Goal: Task Accomplishment & Management: Manage account settings

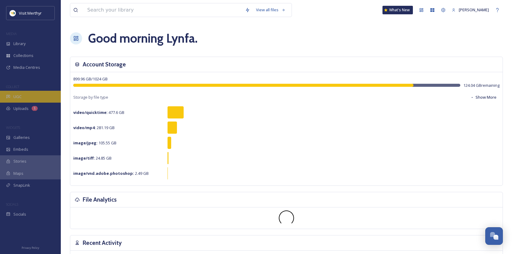
click at [16, 94] on span "UGC" at bounding box center [17, 97] width 8 height 6
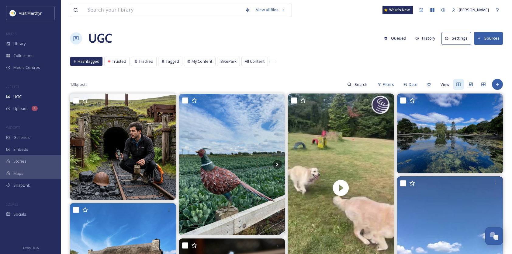
click at [489, 38] on button "Sources" at bounding box center [488, 38] width 29 height 12
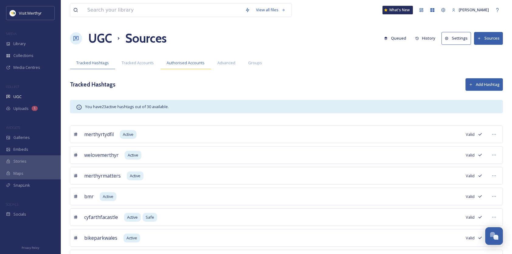
click at [174, 63] on span "Authorised Accounts" at bounding box center [186, 63] width 38 height 6
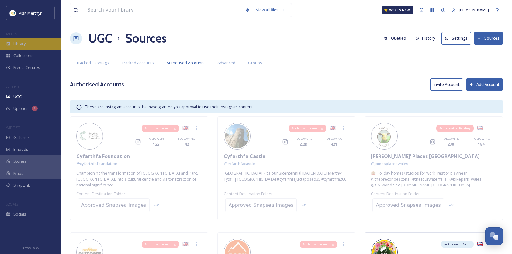
click at [29, 42] on div "Library" at bounding box center [30, 44] width 61 height 12
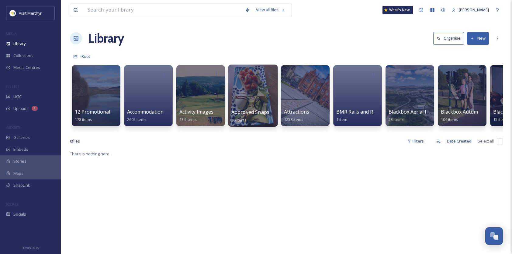
click at [259, 98] on div at bounding box center [253, 95] width 50 height 62
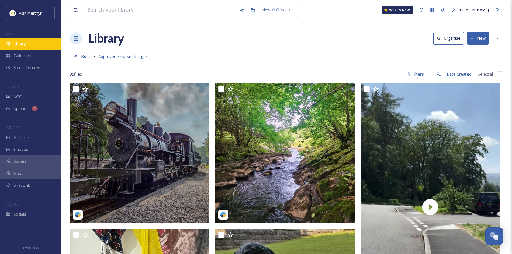
click at [23, 43] on span "Library" at bounding box center [19, 44] width 12 height 6
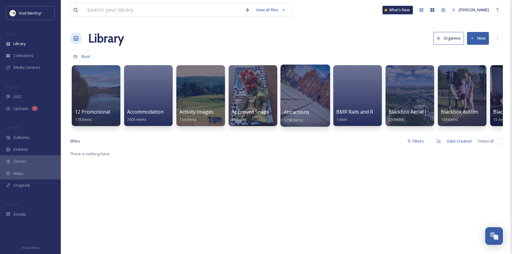
click at [289, 107] on div at bounding box center [305, 95] width 50 height 62
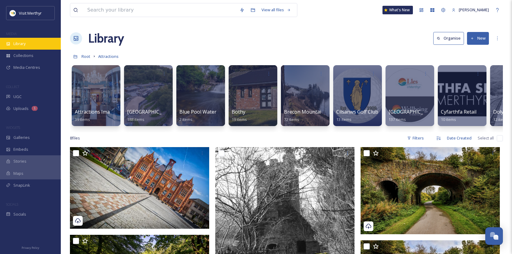
click at [22, 44] on span "Library" at bounding box center [19, 44] width 12 height 6
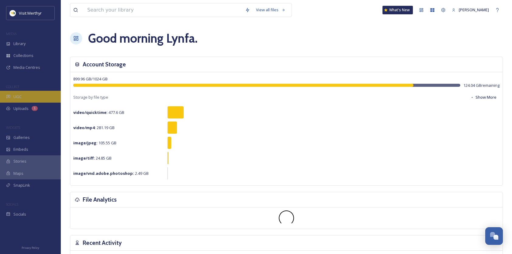
click at [18, 94] on span "UGC" at bounding box center [17, 97] width 8 height 6
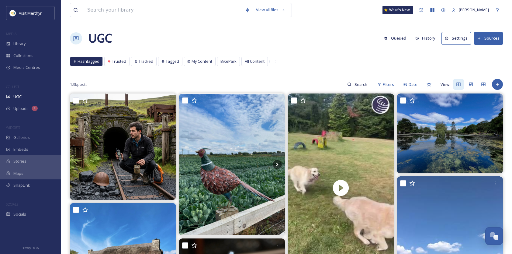
click at [489, 36] on button "Sources" at bounding box center [488, 38] width 29 height 12
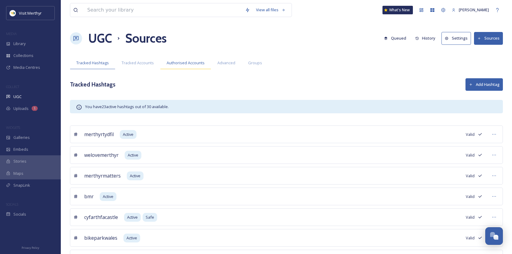
click at [182, 63] on span "Authorised Accounts" at bounding box center [186, 63] width 38 height 6
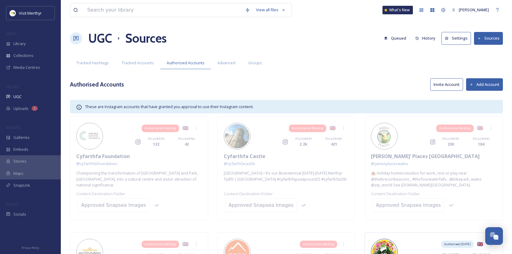
click at [451, 84] on button "Invite Account" at bounding box center [446, 84] width 33 height 12
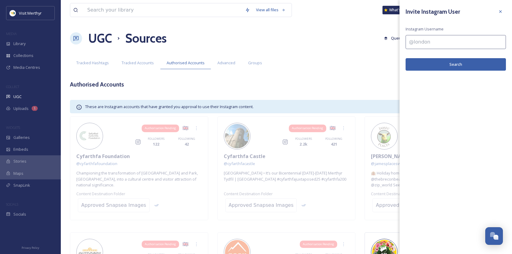
click at [425, 43] on input at bounding box center [456, 42] width 100 height 14
paste input "thebutchersarmswales"
type input "thebutchersarmswales"
click at [458, 65] on button "Search" at bounding box center [456, 64] width 100 height 12
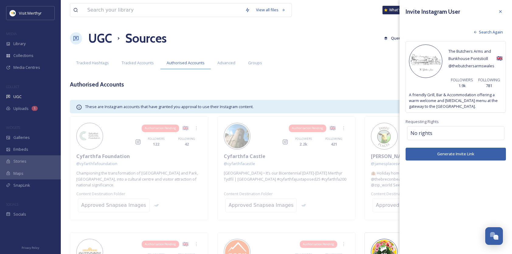
click at [459, 153] on button "Generate Invite Link" at bounding box center [456, 154] width 100 height 12
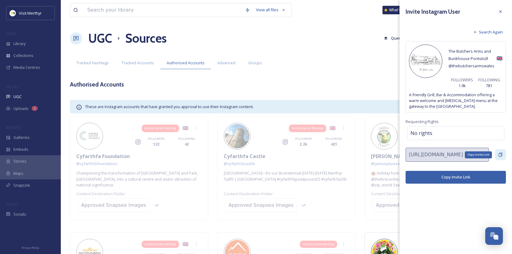
click at [499, 153] on icon at bounding box center [501, 155] width 4 height 4
click at [500, 10] on icon at bounding box center [500, 11] width 5 height 5
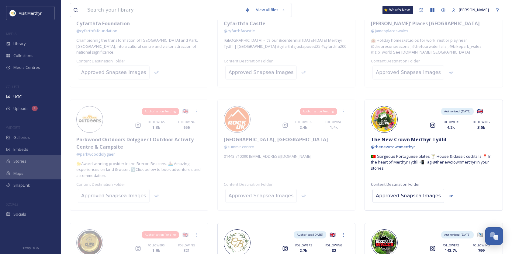
scroll to position [26, 0]
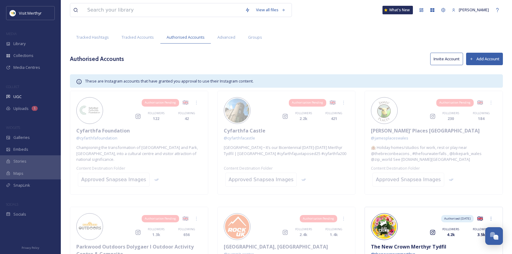
click at [458, 61] on button "Invite Account" at bounding box center [446, 59] width 33 height 12
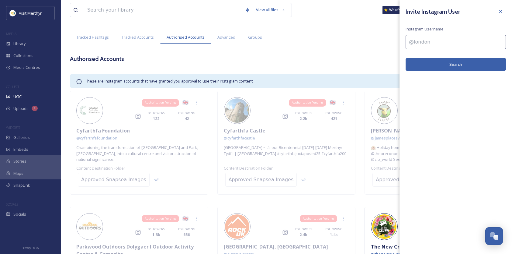
click at [423, 39] on input at bounding box center [456, 42] width 100 height 14
paste input "tigerinnwales"
type input "tigerinnwales"
click at [450, 65] on button "Search" at bounding box center [456, 64] width 100 height 12
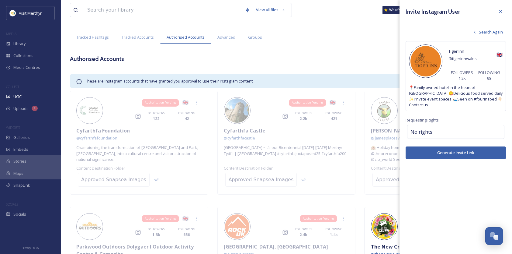
click at [457, 146] on button "Generate Invite Link" at bounding box center [456, 152] width 100 height 12
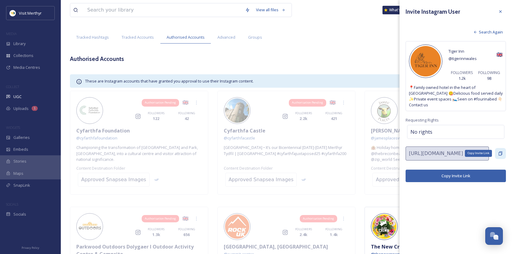
click at [501, 151] on icon at bounding box center [501, 153] width 4 height 4
click at [501, 10] on icon at bounding box center [500, 11] width 5 height 5
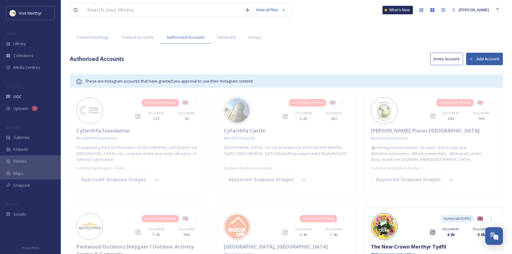
click at [443, 56] on button "Invite Account" at bounding box center [446, 59] width 33 height 12
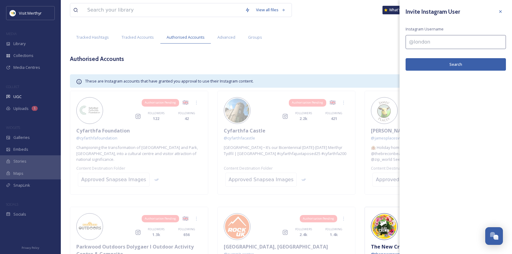
click at [428, 41] on input at bounding box center [456, 42] width 100 height 14
paste input "howfieldhotel"
type input "howfieldhotel"
click at [445, 63] on button "Search" at bounding box center [456, 64] width 100 height 12
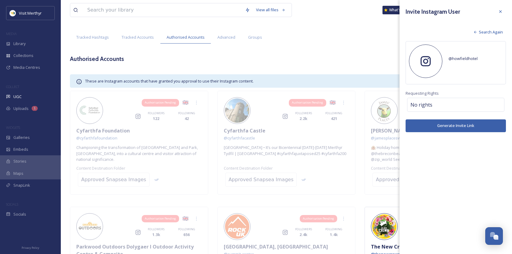
click at [486, 33] on span "Search Again" at bounding box center [491, 32] width 24 height 6
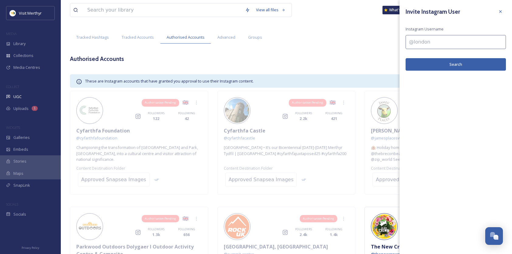
click at [430, 42] on input at bounding box center [456, 42] width 100 height 14
paste input "howfieldhotel"
click at [408, 43] on input "howfieldhotel_" at bounding box center [456, 42] width 100 height 14
type input "@howfieldhotel_"
click at [438, 64] on button "Search" at bounding box center [456, 64] width 100 height 12
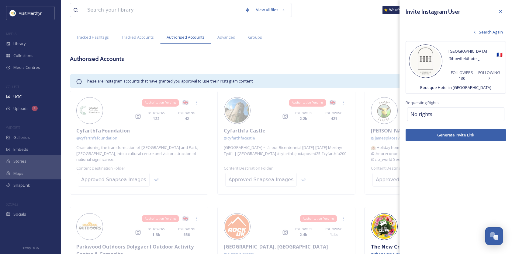
click at [452, 133] on button "Generate Invite Link" at bounding box center [456, 135] width 100 height 12
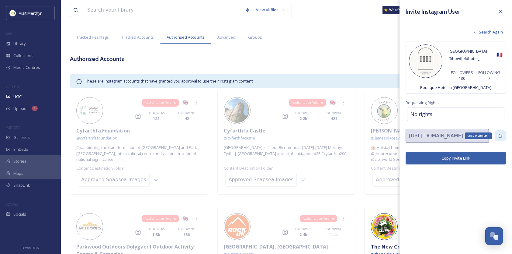
click at [501, 134] on icon at bounding box center [501, 136] width 4 height 4
drag, startPoint x: 502, startPoint y: 9, endPoint x: 387, endPoint y: 25, distance: 116.4
click at [501, 9] on div at bounding box center [500, 11] width 11 height 11
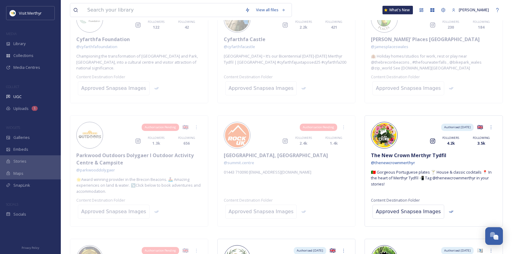
scroll to position [0, 0]
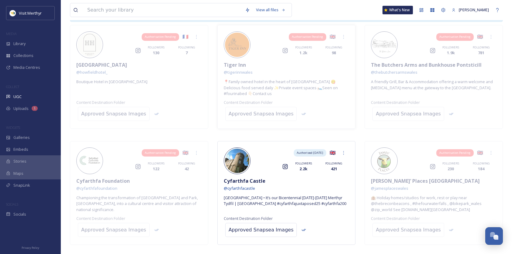
scroll to position [182, 0]
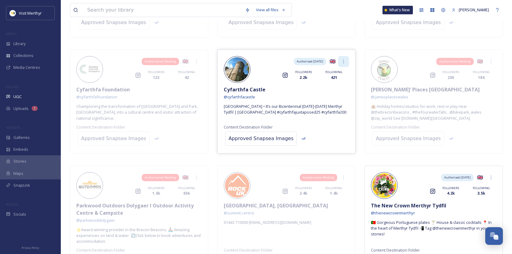
click at [342, 61] on icon at bounding box center [343, 61] width 5 height 5
click at [334, 121] on div "Authorised: Sep 3, 2025 🇬🇧 Instagram FOLLOWERS 2.2k FOLLOWING 421 Cyfarthfa Cas…" at bounding box center [286, 102] width 138 height 104
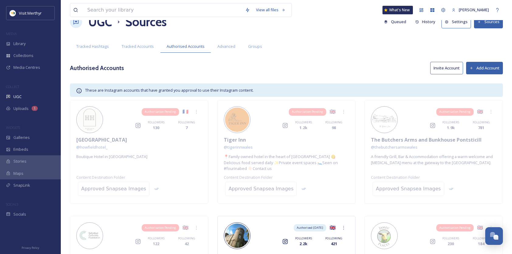
scroll to position [0, 0]
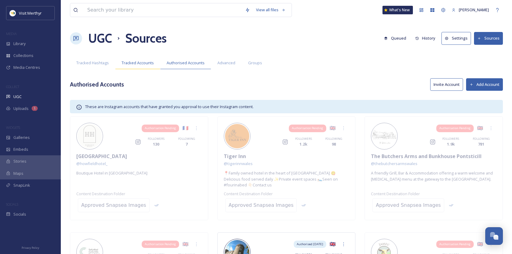
click at [142, 65] on span "Tracked Accounts" at bounding box center [138, 63] width 32 height 6
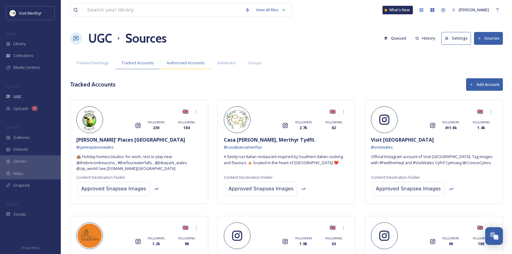
click at [169, 64] on span "Authorised Accounts" at bounding box center [186, 63] width 38 height 6
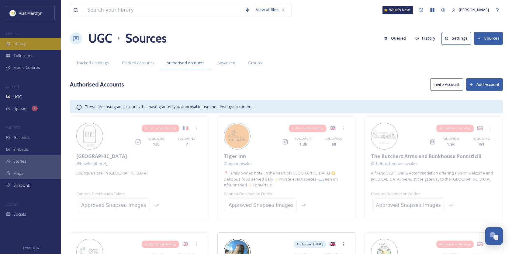
click at [23, 44] on span "Library" at bounding box center [19, 44] width 12 height 6
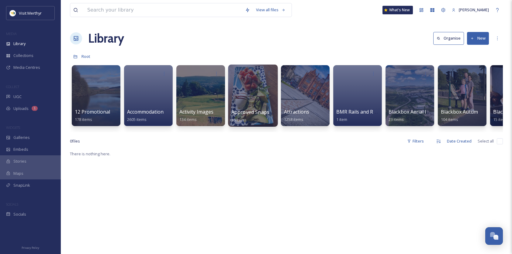
click at [256, 104] on div at bounding box center [253, 95] width 50 height 62
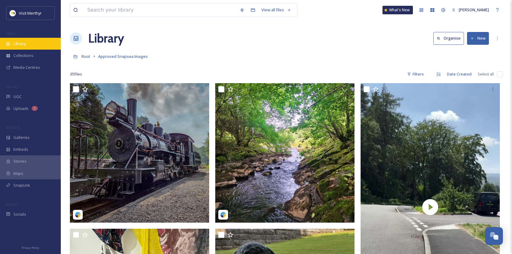
click at [18, 42] on span "Library" at bounding box center [19, 44] width 12 height 6
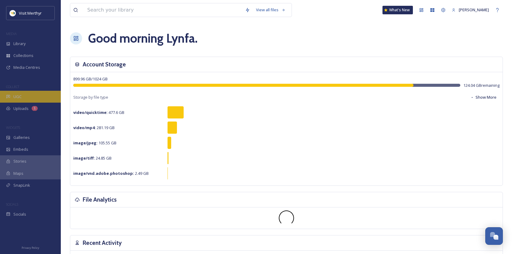
click at [20, 97] on span "UGC" at bounding box center [17, 97] width 8 height 6
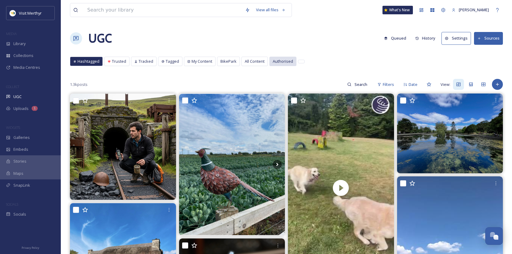
click at [280, 59] on span "Authorised" at bounding box center [283, 61] width 20 height 6
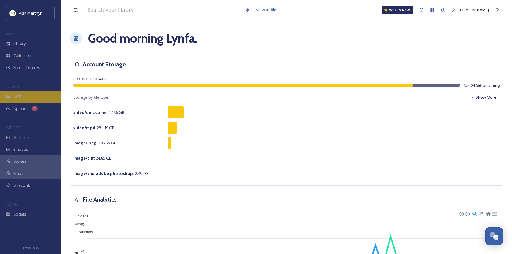
click at [17, 94] on span "UGC" at bounding box center [17, 97] width 8 height 6
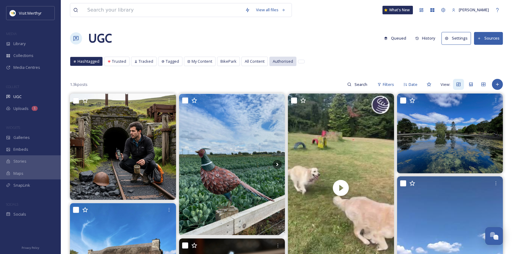
click at [276, 61] on span "Authorised" at bounding box center [283, 61] width 20 height 6
